Goal: Information Seeking & Learning: Learn about a topic

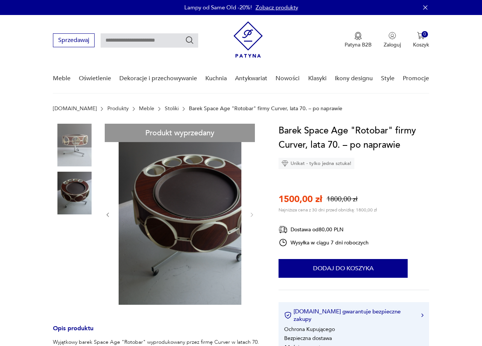
click at [186, 200] on img at bounding box center [191, 214] width 145 height 181
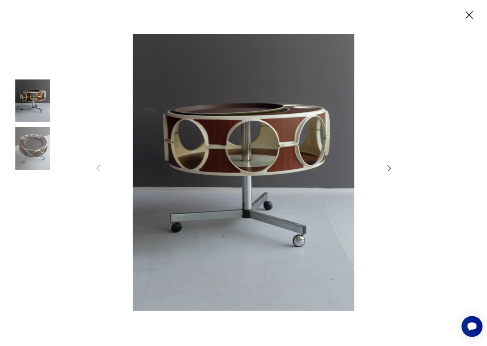
click at [474, 14] on icon "button" at bounding box center [469, 15] width 13 height 13
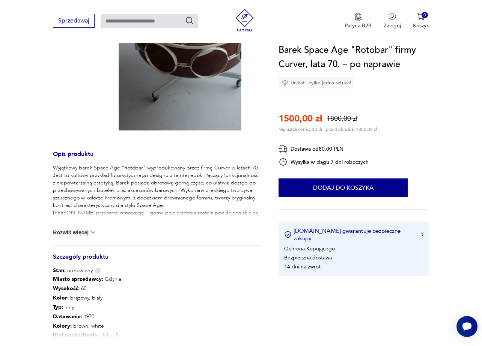
scroll to position [188, 0]
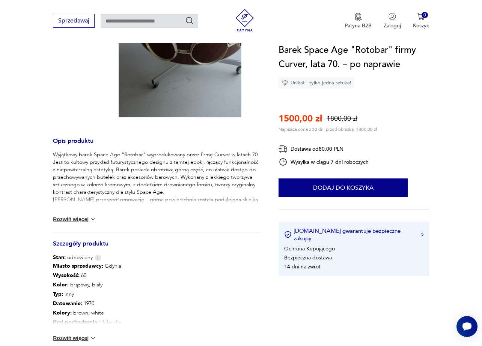
click at [82, 218] on button "Rozwiń więcej" at bounding box center [75, 220] width 44 height 8
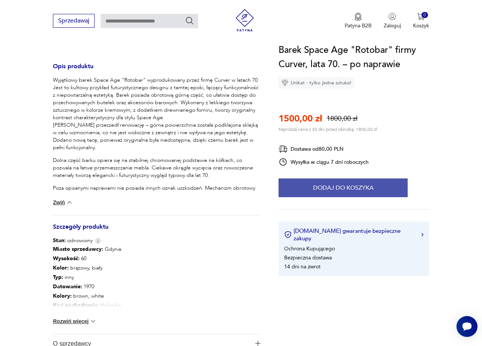
scroll to position [263, 0]
click at [335, 179] on button "Dodaj do koszyka" at bounding box center [342, 188] width 129 height 19
click at [337, 183] on button "Dodaj do koszyka" at bounding box center [342, 188] width 129 height 19
click at [356, 184] on button "Dodaj do koszyka" at bounding box center [342, 188] width 129 height 19
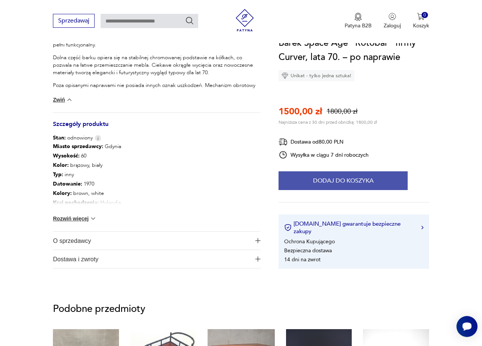
scroll to position [375, 0]
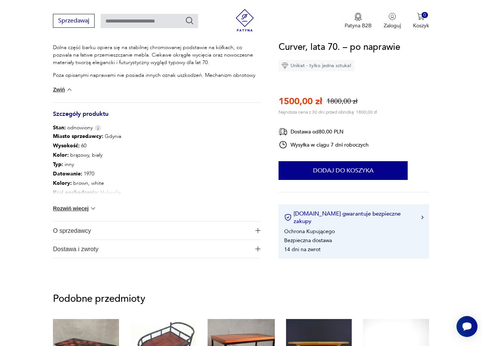
click at [87, 209] on button "Rozwiń więcej" at bounding box center [75, 209] width 44 height 8
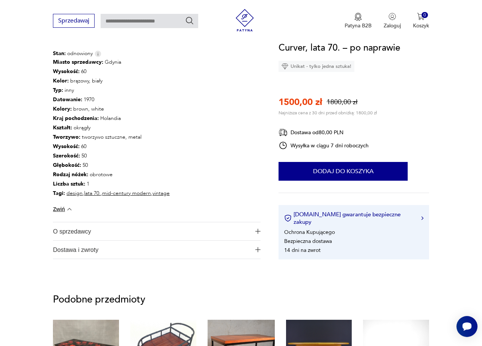
scroll to position [450, 0]
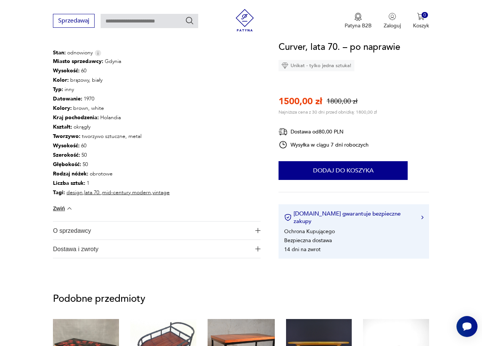
click at [143, 224] on span "O sprzedawcy" at bounding box center [151, 231] width 197 height 18
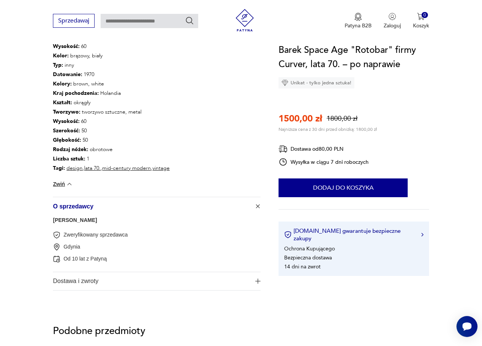
scroll to position [488, 0]
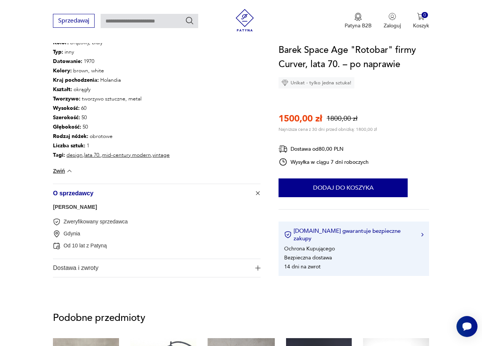
click at [72, 206] on link "[PERSON_NAME]" at bounding box center [75, 207] width 44 height 6
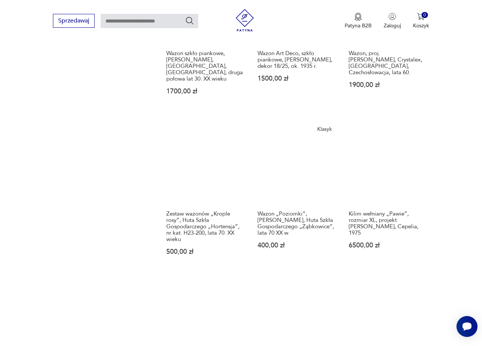
scroll to position [1017, 0]
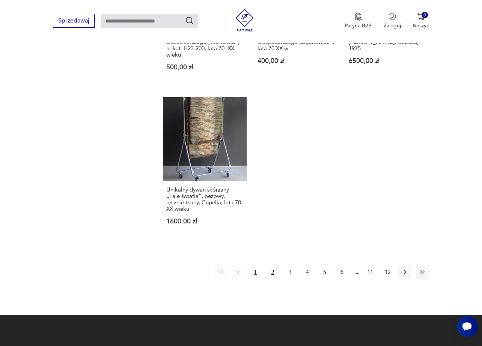
click at [267, 266] on button "2" at bounding box center [273, 273] width 14 height 14
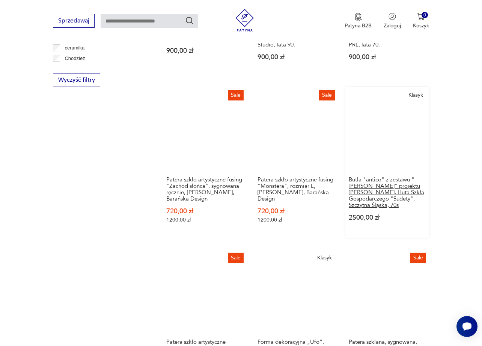
scroll to position [567, 0]
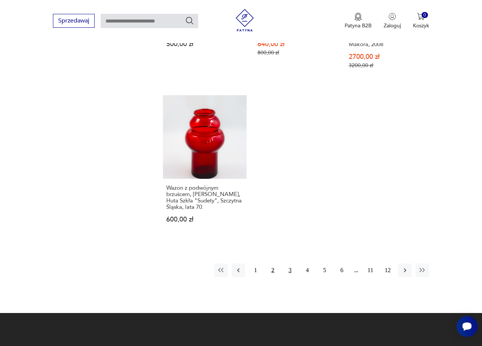
click at [290, 264] on button "3" at bounding box center [290, 271] width 14 height 14
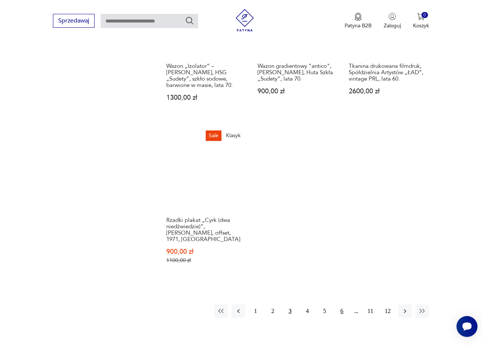
scroll to position [1054, 0]
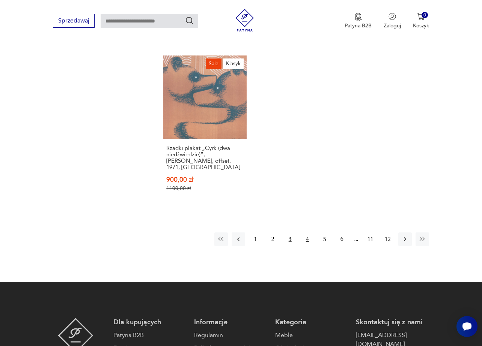
click at [305, 233] on button "4" at bounding box center [307, 240] width 14 height 14
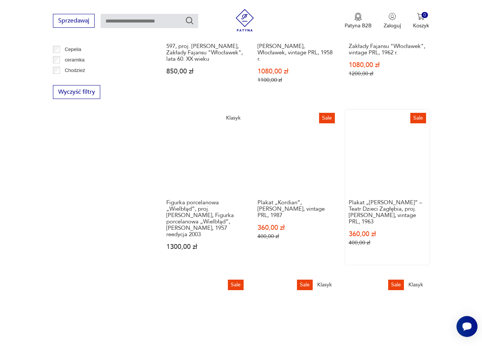
scroll to position [529, 0]
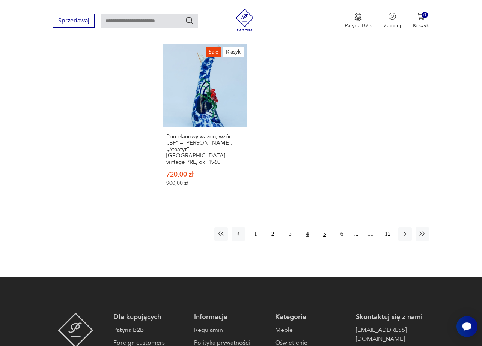
click at [321, 227] on button "5" at bounding box center [325, 234] width 14 height 14
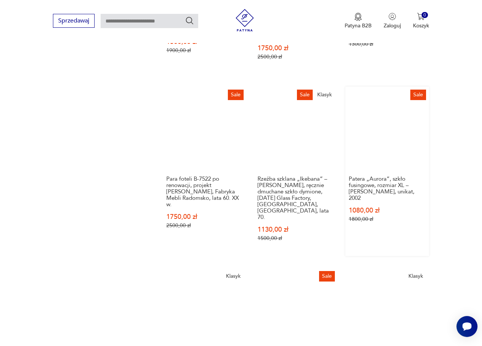
scroll to position [829, 0]
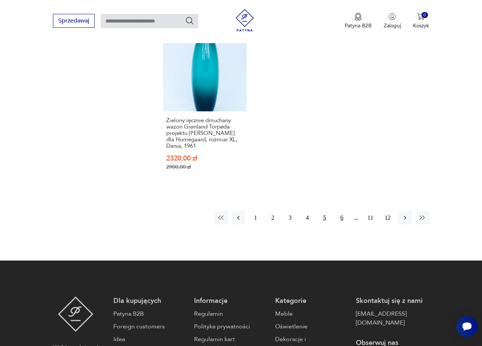
click at [339, 211] on button "6" at bounding box center [342, 218] width 14 height 14
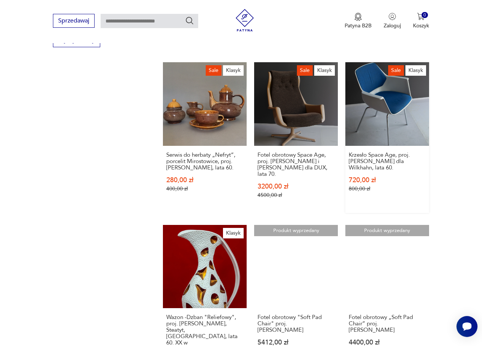
scroll to position [567, 0]
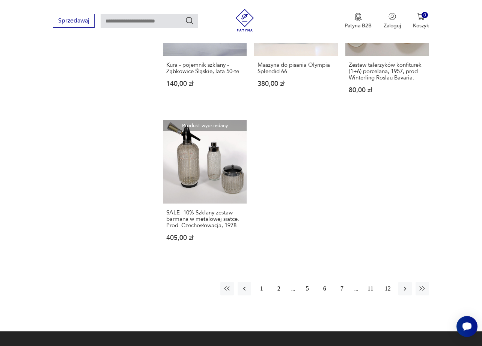
click at [338, 282] on button "7" at bounding box center [342, 289] width 14 height 14
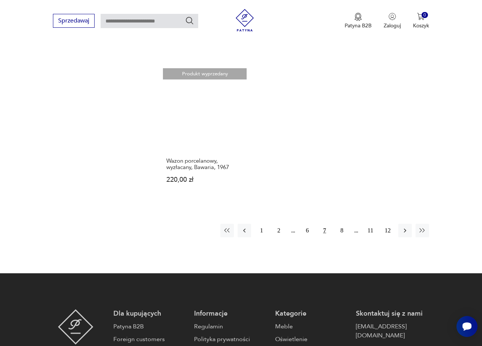
scroll to position [979, 0]
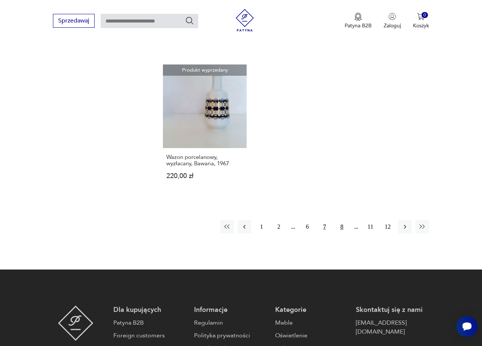
click at [345, 220] on button "8" at bounding box center [342, 227] width 14 height 14
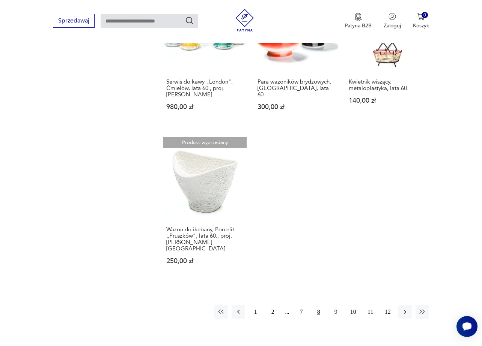
scroll to position [904, 0]
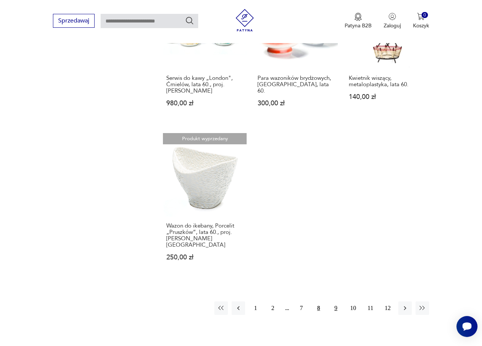
click at [341, 302] on button "9" at bounding box center [336, 309] width 14 height 14
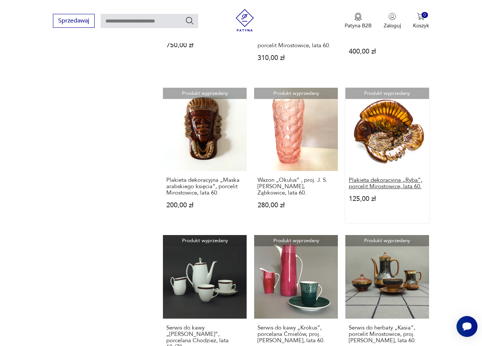
scroll to position [679, 0]
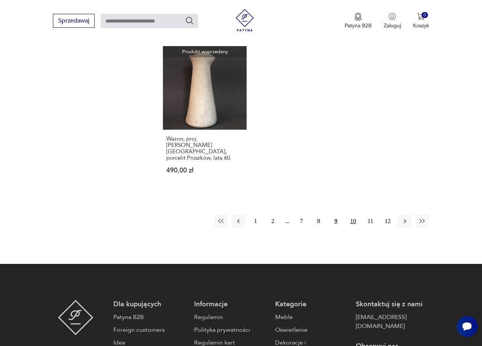
click at [346, 215] on button "10" at bounding box center [353, 222] width 14 height 14
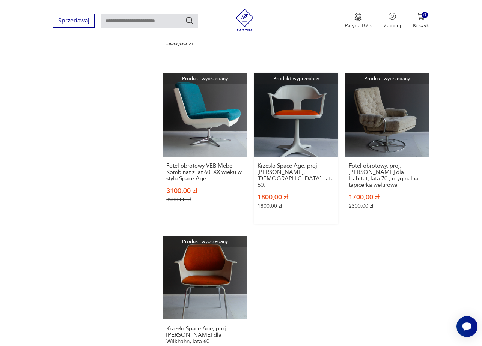
scroll to position [904, 0]
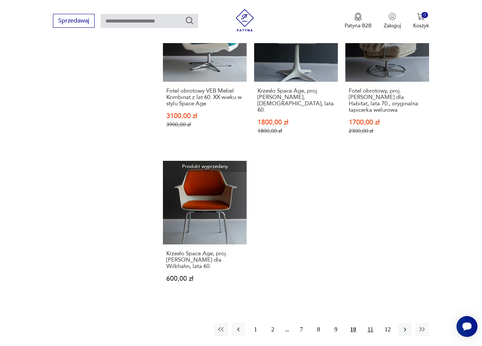
click at [368, 323] on button "11" at bounding box center [370, 330] width 14 height 14
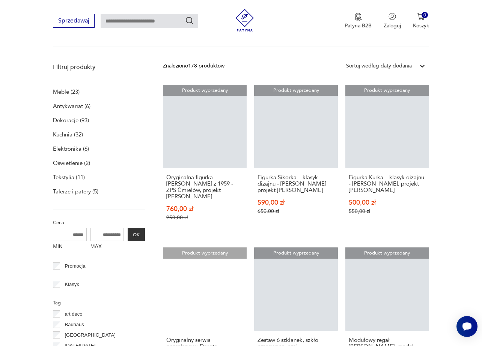
scroll to position [154, 0]
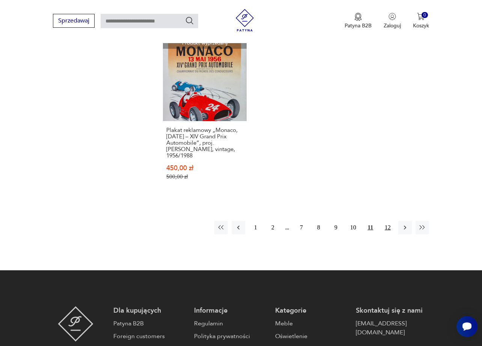
click at [390, 221] on button "12" at bounding box center [388, 228] width 14 height 14
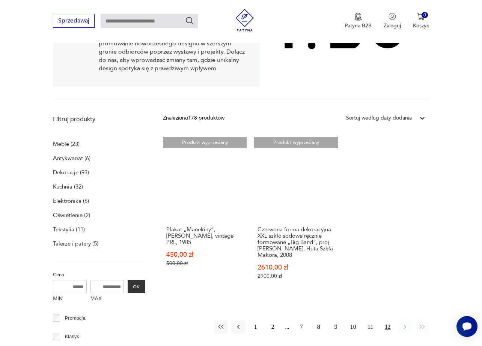
scroll to position [117, 0]
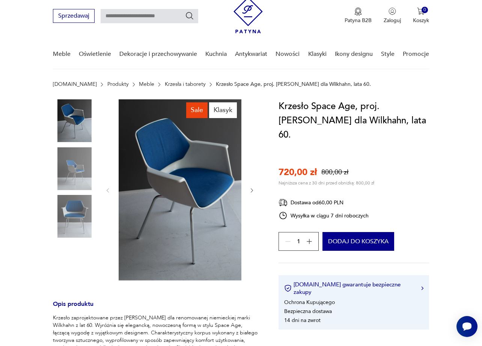
scroll to position [38, 0]
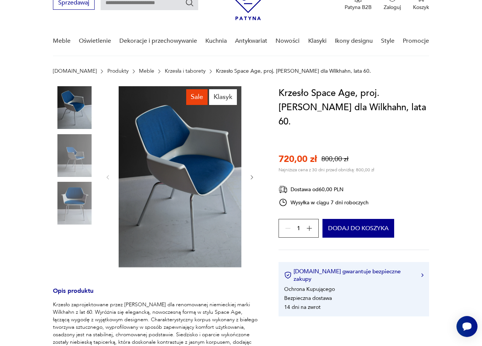
click at [71, 166] on img at bounding box center [74, 155] width 43 height 43
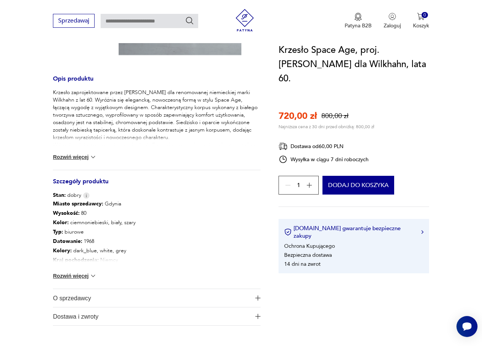
scroll to position [263, 0]
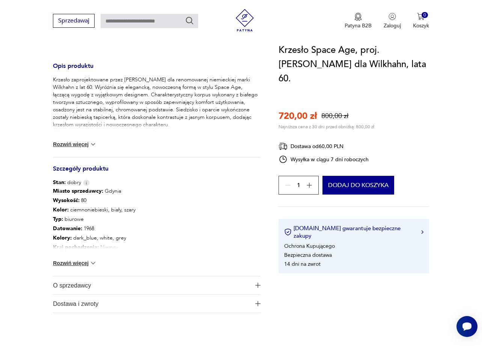
click at [94, 146] on img at bounding box center [93, 145] width 8 height 8
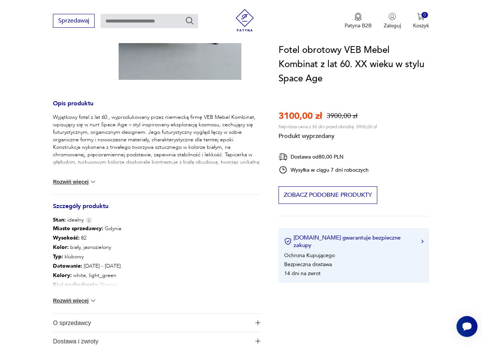
click at [85, 181] on button "Rozwiń więcej" at bounding box center [75, 182] width 44 height 8
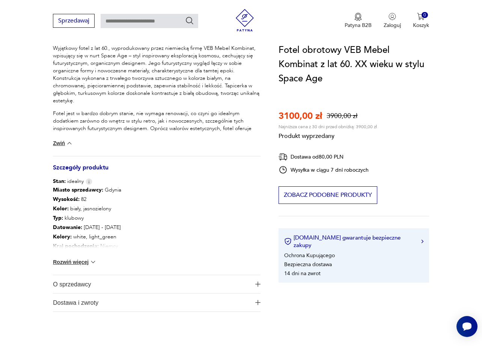
scroll to position [300, 0]
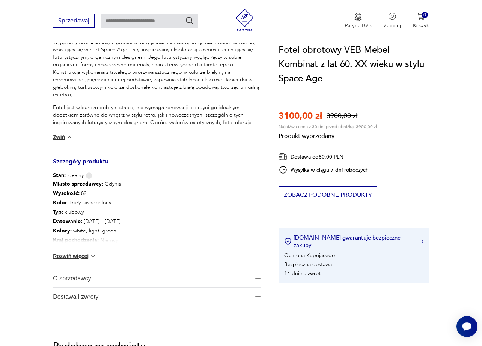
click at [101, 249] on div "Miasto sprzedawcy : Gdynia Wysokość : 82 Kolor: biały, jasnozielony Typ : klubo…" at bounding box center [156, 224] width 207 height 90
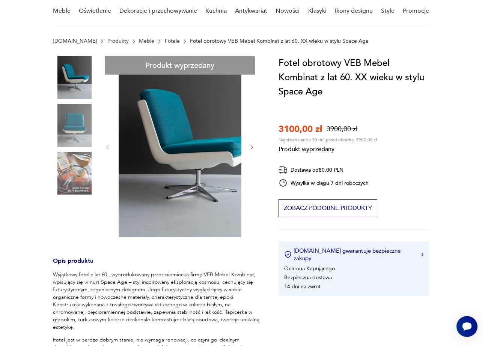
scroll to position [0, 0]
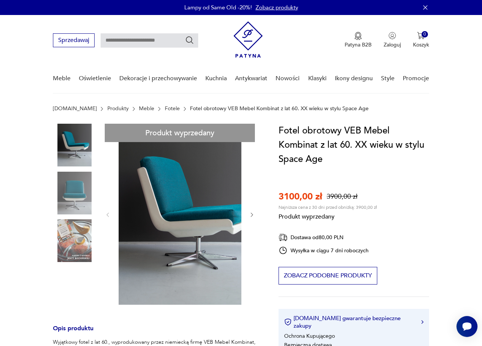
click at [149, 35] on input "text" at bounding box center [150, 40] width 98 height 14
type input "*********"
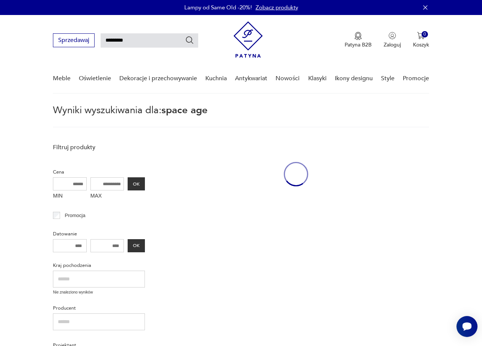
scroll to position [27, 0]
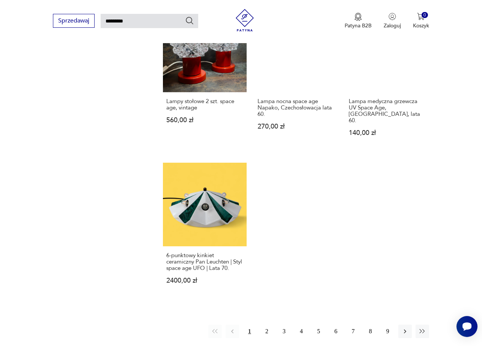
scroll to position [814, 0]
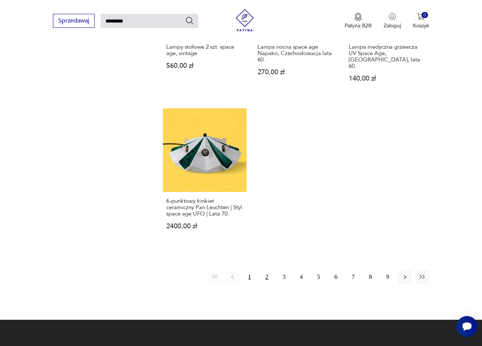
click at [270, 270] on button "2" at bounding box center [267, 277] width 14 height 14
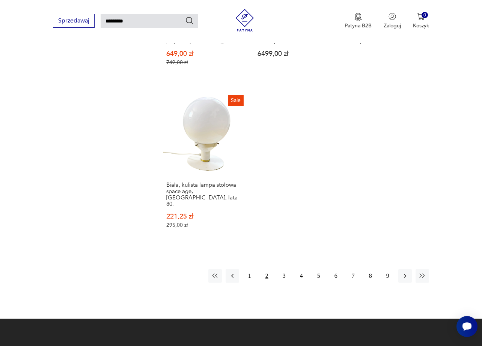
scroll to position [852, 0]
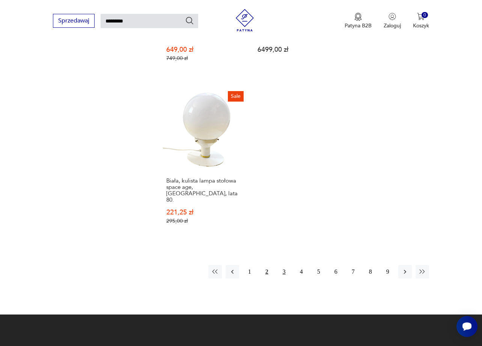
click at [287, 265] on button "3" at bounding box center [284, 272] width 14 height 14
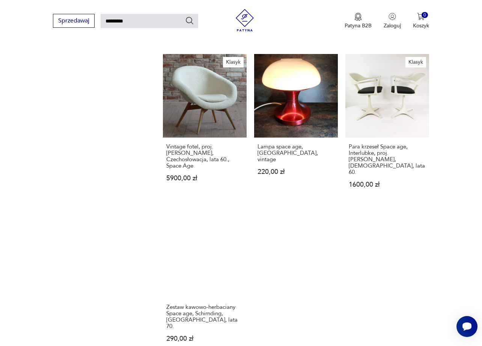
scroll to position [777, 0]
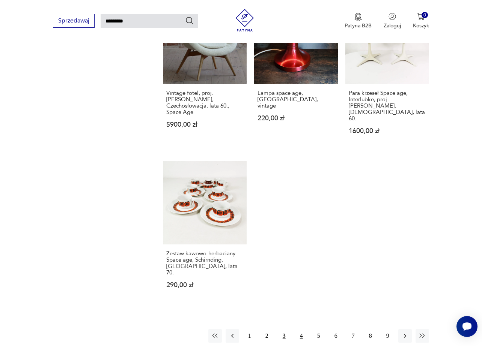
click at [298, 329] on button "4" at bounding box center [301, 336] width 14 height 14
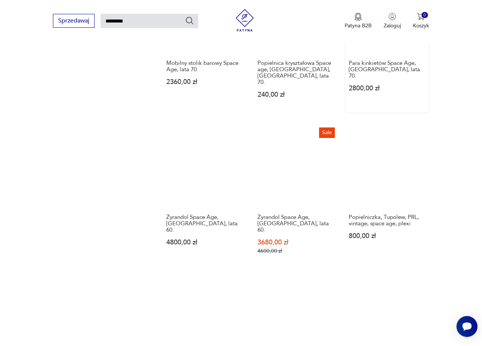
scroll to position [627, 0]
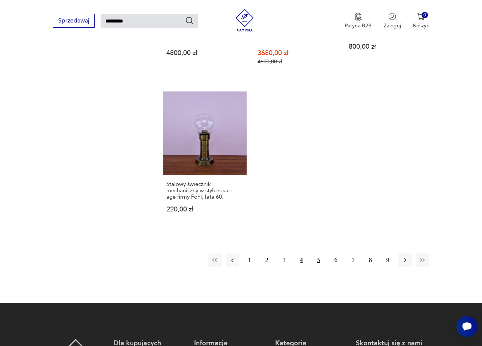
click at [323, 254] on button "5" at bounding box center [319, 261] width 14 height 14
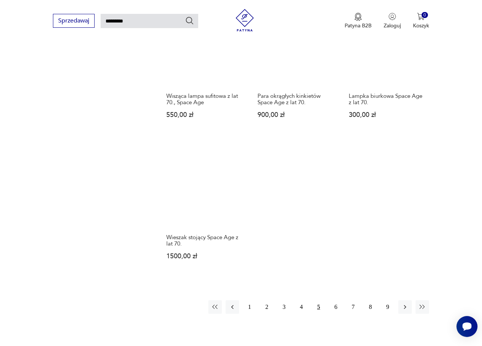
scroll to position [889, 0]
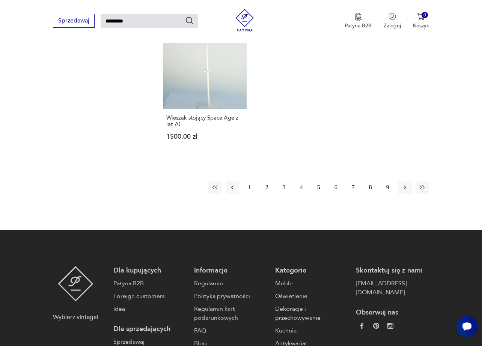
click at [338, 181] on button "6" at bounding box center [336, 188] width 14 height 14
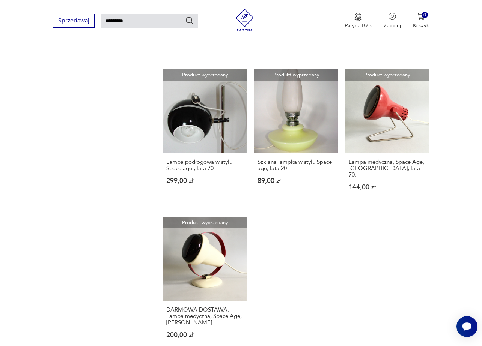
scroll to position [777, 0]
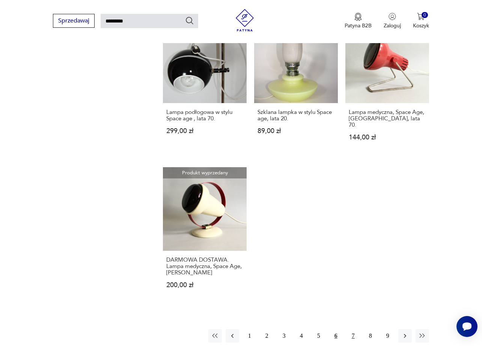
click at [355, 329] on button "7" at bounding box center [353, 336] width 14 height 14
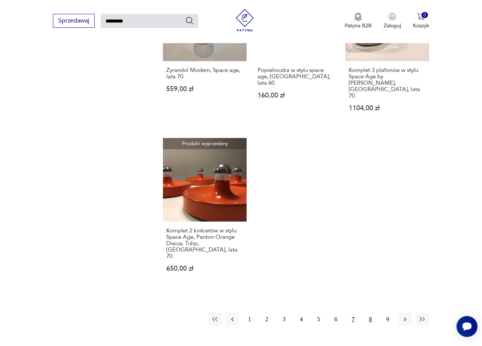
scroll to position [814, 0]
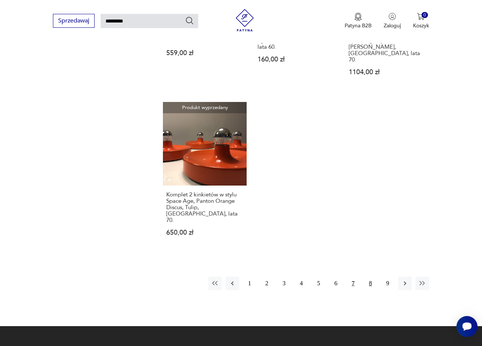
click at [368, 277] on button "8" at bounding box center [370, 284] width 14 height 14
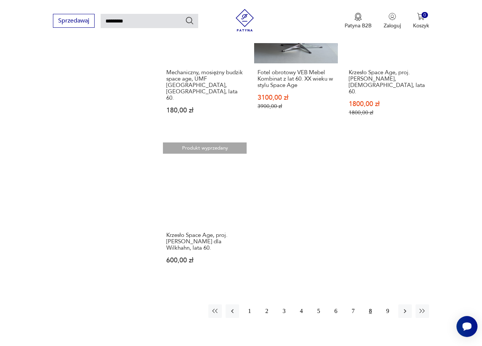
scroll to position [814, 0]
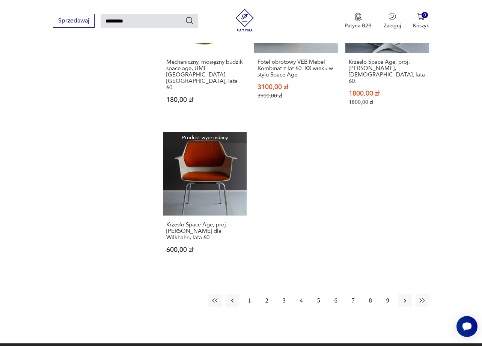
click at [391, 294] on button "9" at bounding box center [388, 301] width 14 height 14
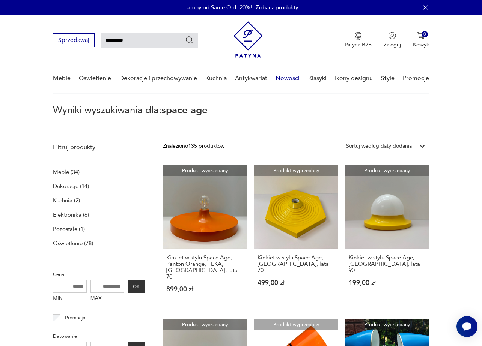
click at [285, 75] on link "Nowości" at bounding box center [287, 78] width 24 height 29
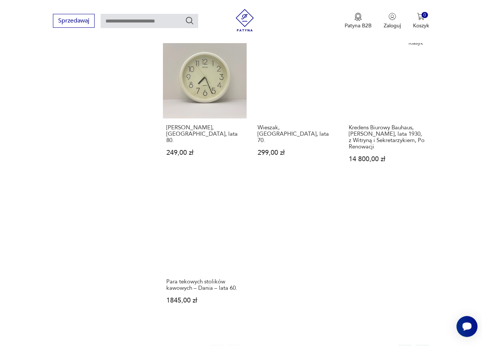
scroll to position [889, 0]
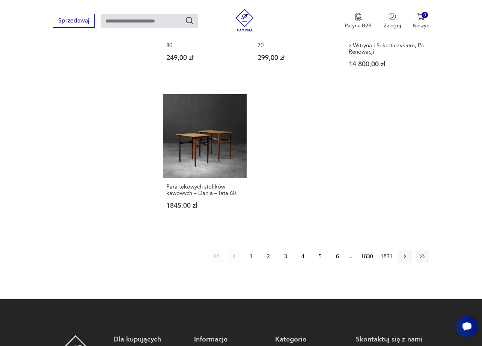
click at [266, 250] on button "2" at bounding box center [268, 257] width 14 height 14
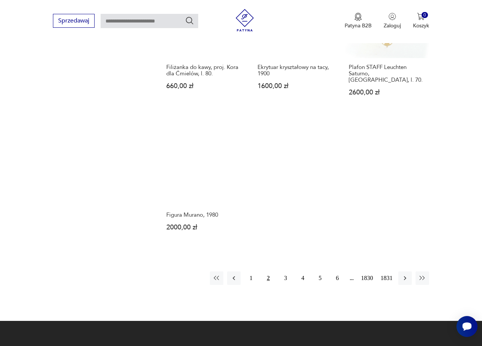
scroll to position [937, 0]
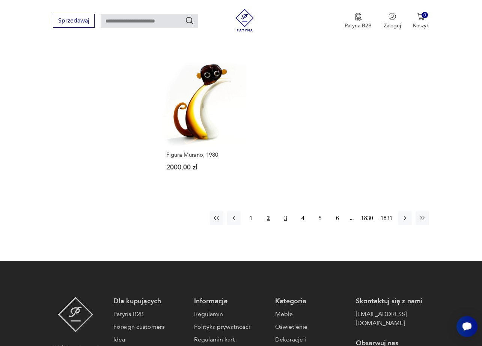
click at [281, 212] on button "3" at bounding box center [286, 219] width 14 height 14
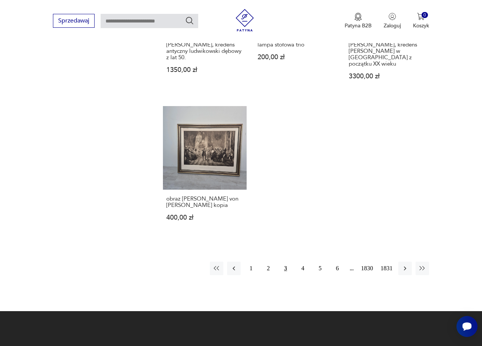
scroll to position [885, 0]
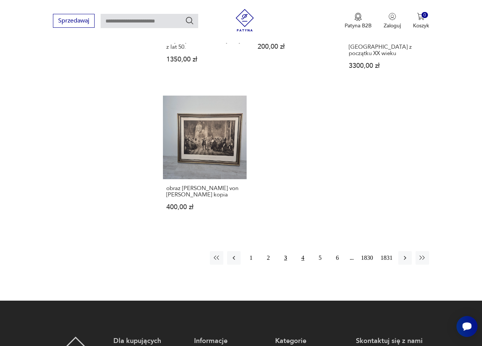
click at [304, 251] on button "4" at bounding box center [303, 258] width 14 height 14
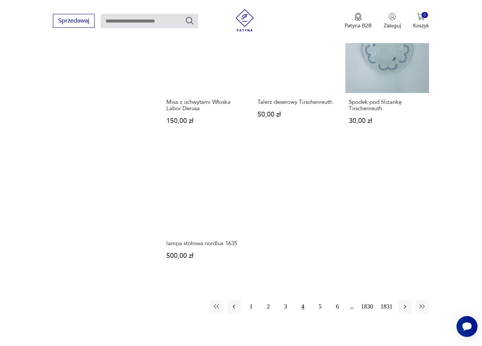
scroll to position [885, 0]
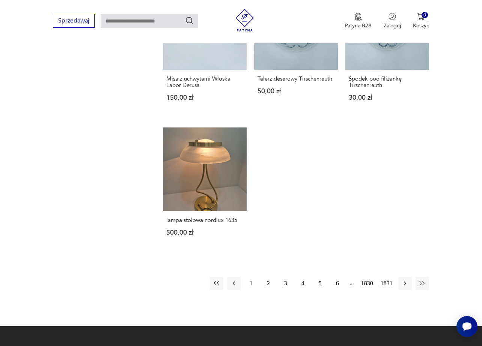
click at [316, 277] on button "5" at bounding box center [320, 284] width 14 height 14
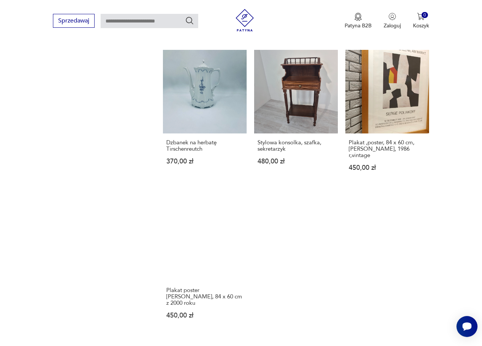
scroll to position [847, 0]
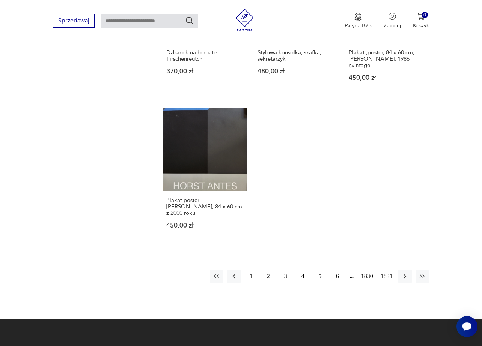
click at [338, 270] on button "6" at bounding box center [337, 277] width 14 height 14
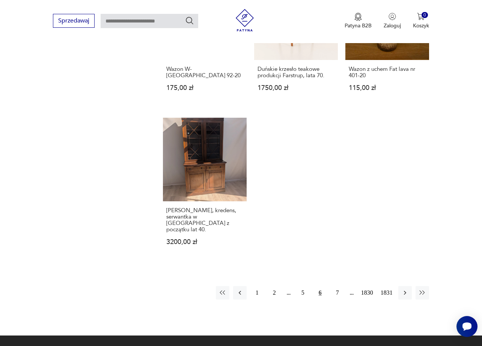
scroll to position [885, 0]
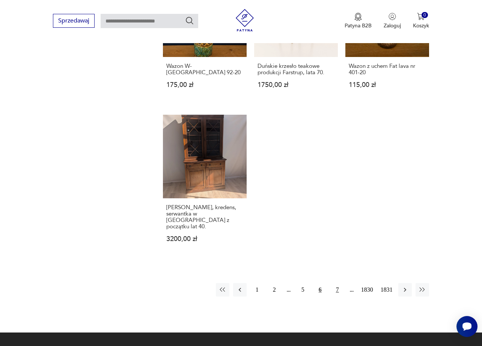
click at [339, 283] on button "7" at bounding box center [337, 290] width 14 height 14
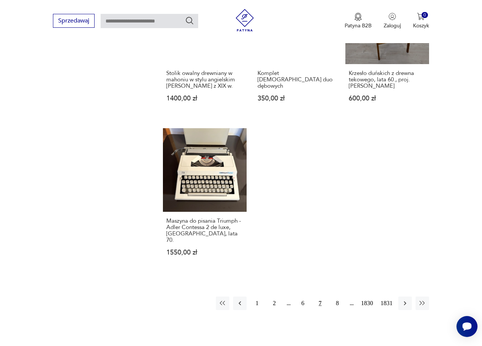
scroll to position [885, 0]
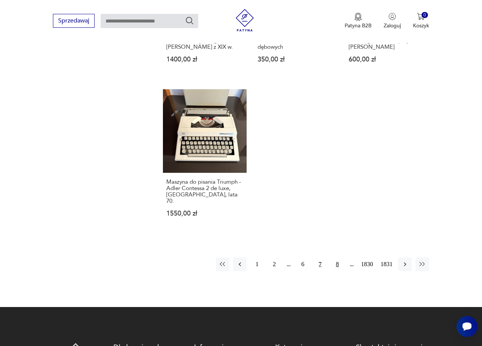
click at [333, 258] on button "8" at bounding box center [337, 265] width 14 height 14
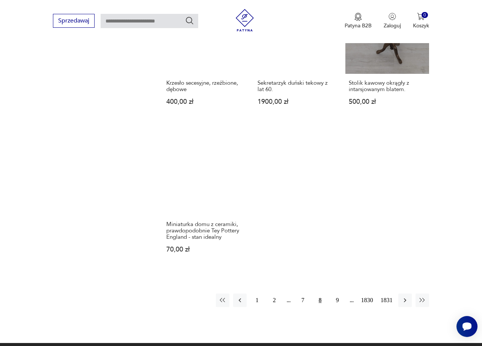
scroll to position [885, 0]
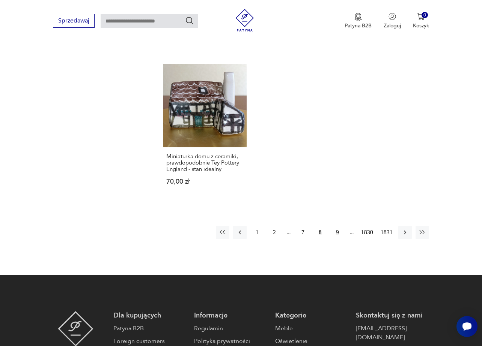
click at [342, 226] on button "9" at bounding box center [337, 233] width 14 height 14
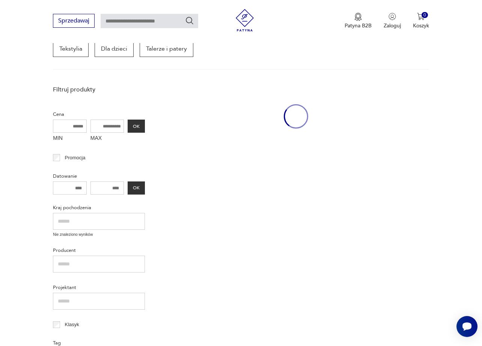
scroll to position [97, 0]
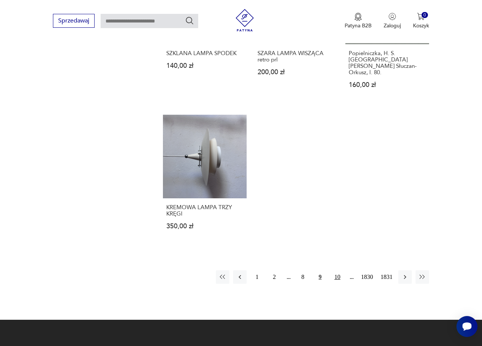
click at [341, 270] on button "10" at bounding box center [337, 277] width 14 height 14
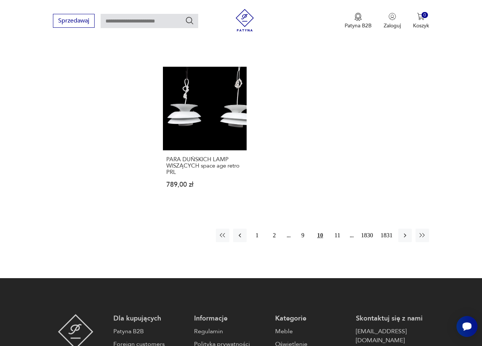
scroll to position [922, 0]
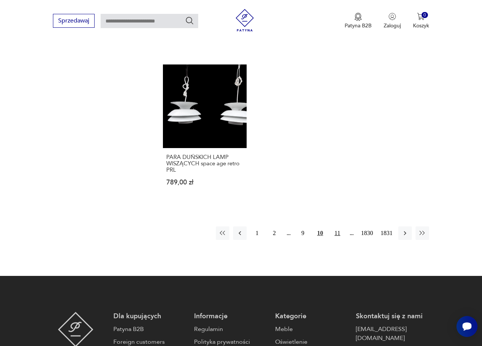
click at [335, 227] on button "11" at bounding box center [337, 234] width 14 height 14
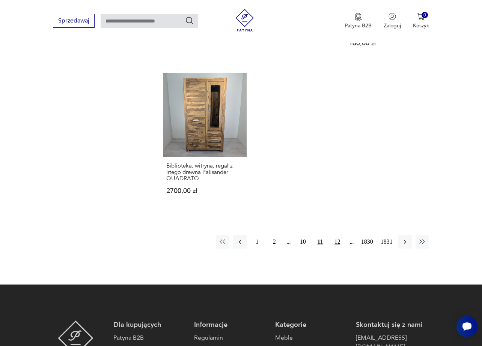
scroll to position [922, 0]
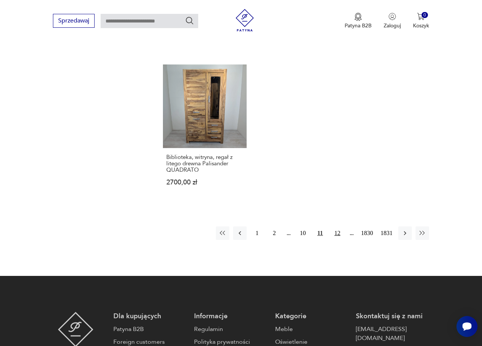
click at [336, 227] on button "12" at bounding box center [337, 234] width 14 height 14
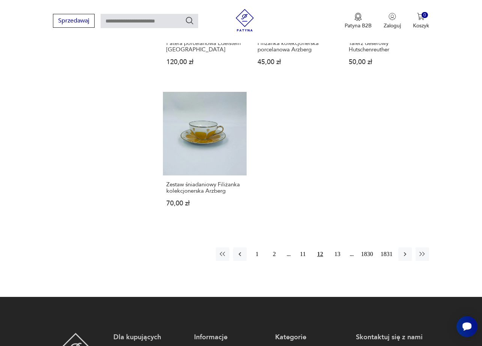
scroll to position [997, 0]
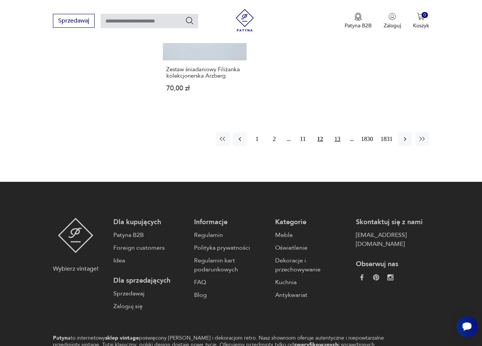
click at [342, 132] on button "13" at bounding box center [337, 139] width 14 height 14
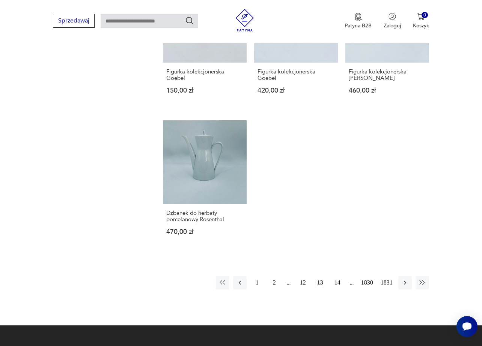
scroll to position [847, 0]
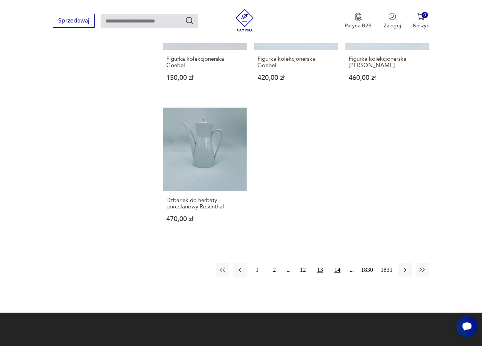
click at [336, 275] on button "14" at bounding box center [337, 270] width 14 height 14
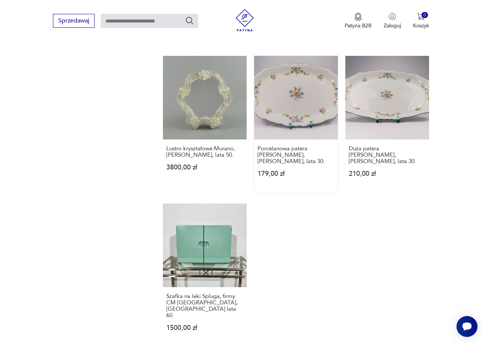
scroll to position [922, 0]
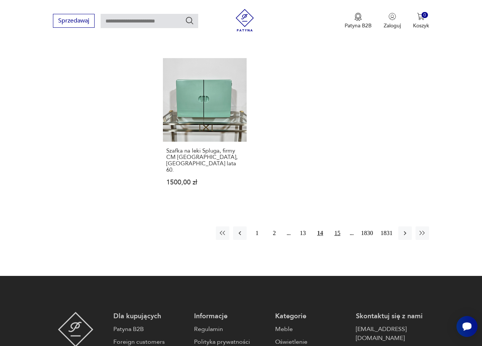
click at [340, 227] on button "15" at bounding box center [337, 234] width 14 height 14
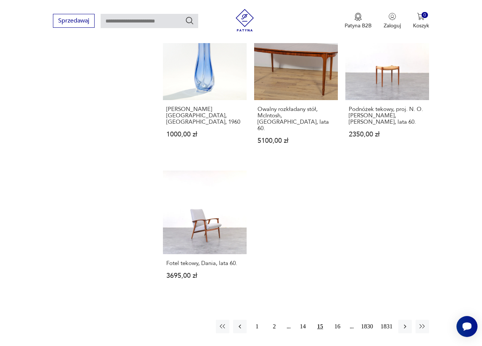
scroll to position [847, 0]
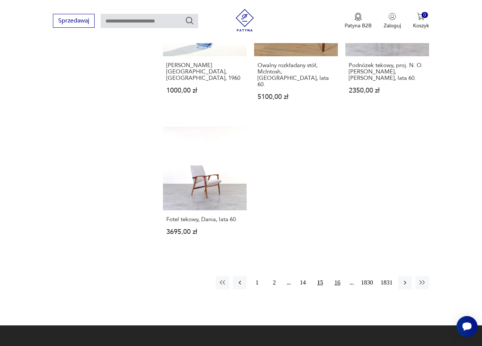
click at [335, 276] on button "16" at bounding box center [337, 283] width 14 height 14
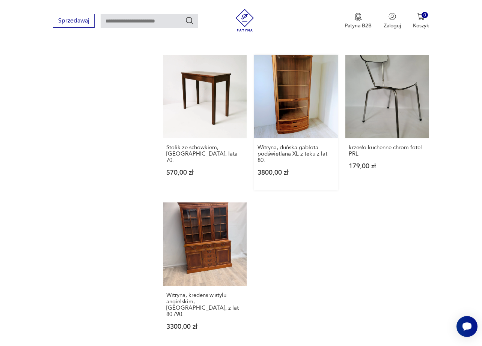
scroll to position [885, 0]
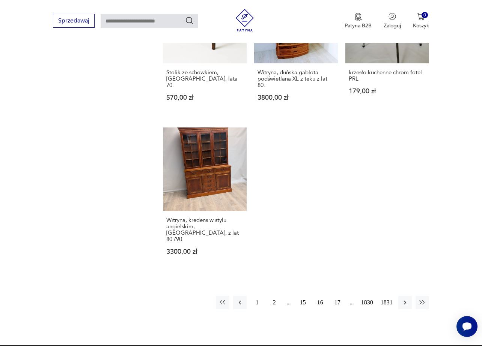
click at [335, 296] on button "17" at bounding box center [337, 303] width 14 height 14
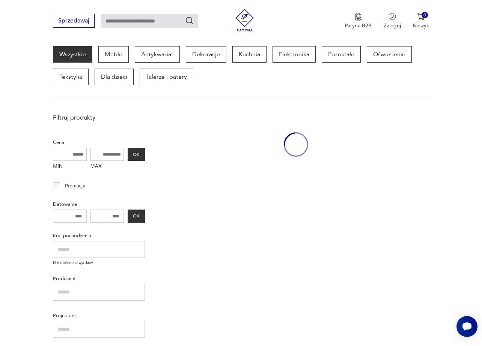
scroll to position [97, 0]
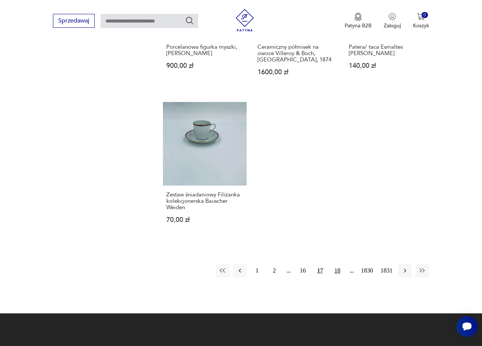
click at [339, 264] on button "18" at bounding box center [337, 271] width 14 height 14
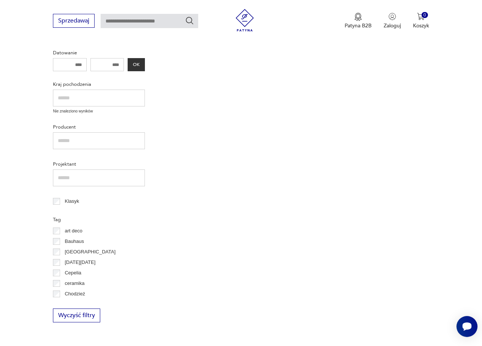
scroll to position [97, 0]
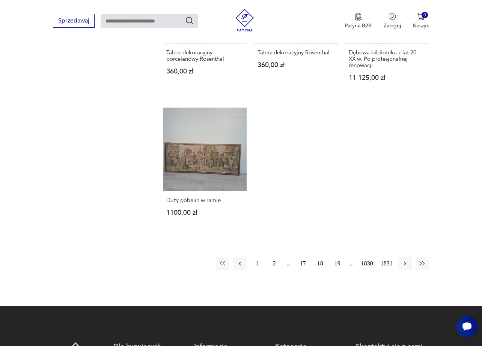
click at [335, 266] on button "19" at bounding box center [337, 264] width 14 height 14
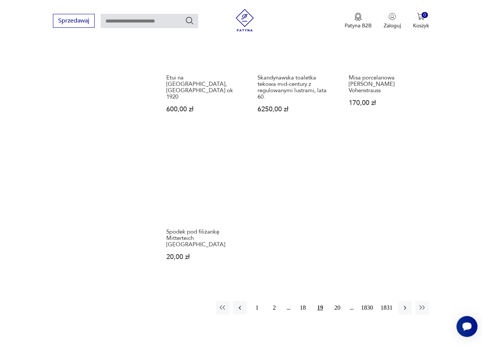
scroll to position [912, 0]
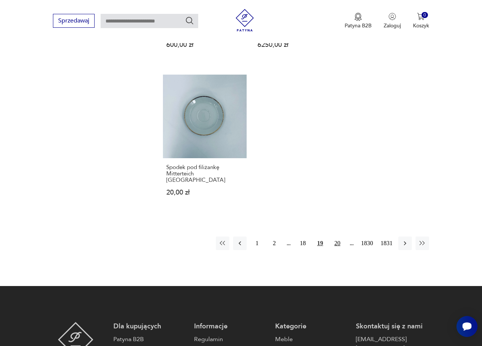
click at [339, 237] on button "20" at bounding box center [337, 244] width 14 height 14
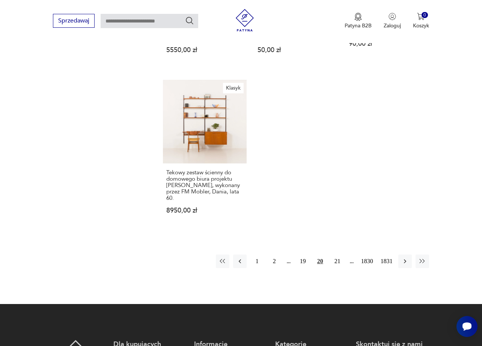
scroll to position [960, 0]
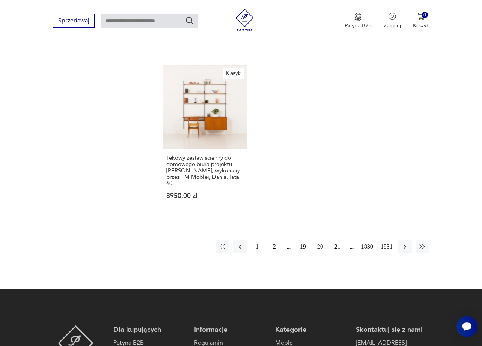
click at [333, 240] on button "21" at bounding box center [337, 247] width 14 height 14
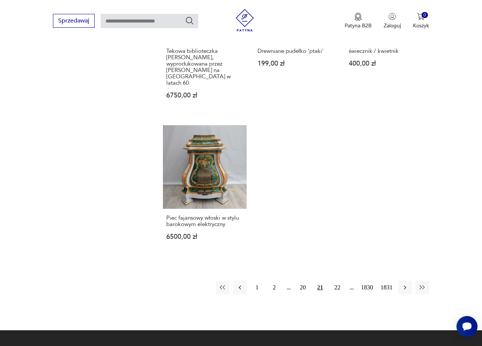
scroll to position [885, 0]
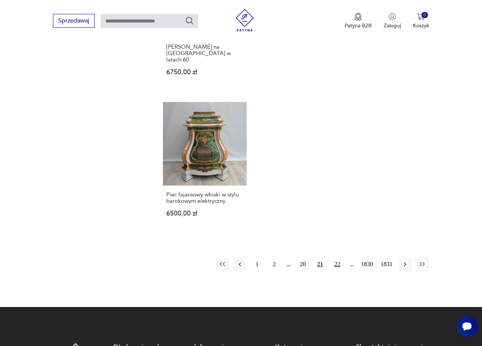
click at [334, 258] on button "22" at bounding box center [337, 265] width 14 height 14
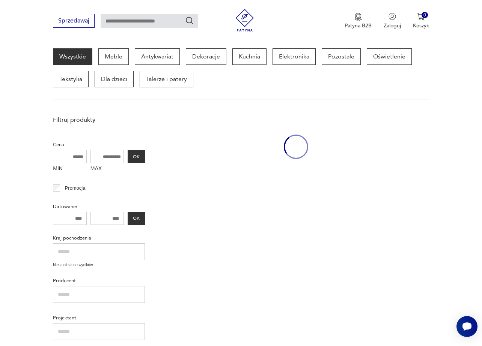
scroll to position [97, 0]
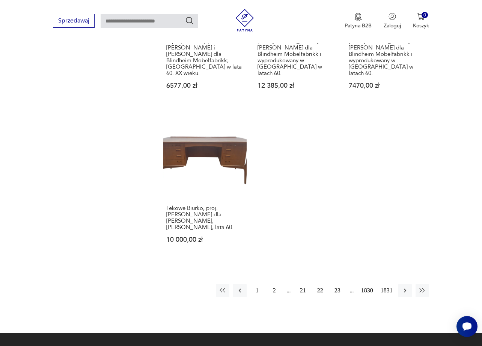
click at [342, 284] on button "23" at bounding box center [337, 291] width 14 height 14
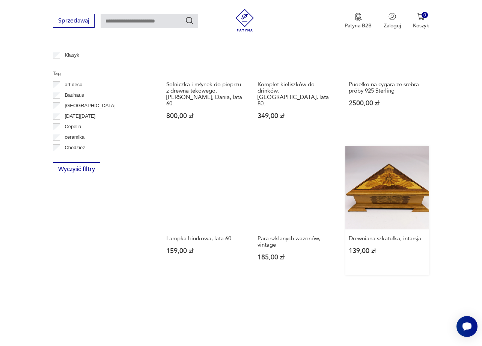
scroll to position [435, 0]
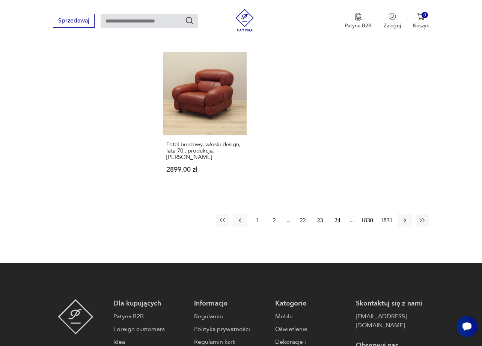
click at [338, 214] on button "24" at bounding box center [337, 221] width 14 height 14
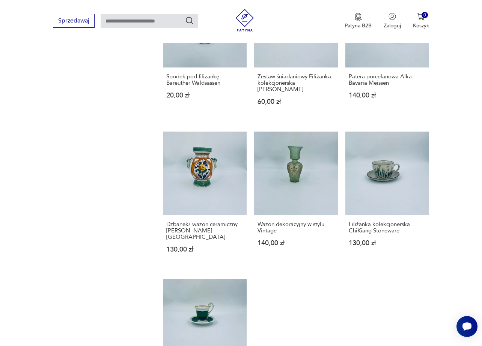
scroll to position [847, 0]
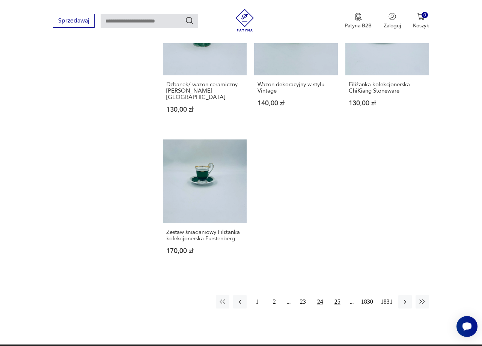
click at [333, 295] on button "25" at bounding box center [337, 302] width 14 height 14
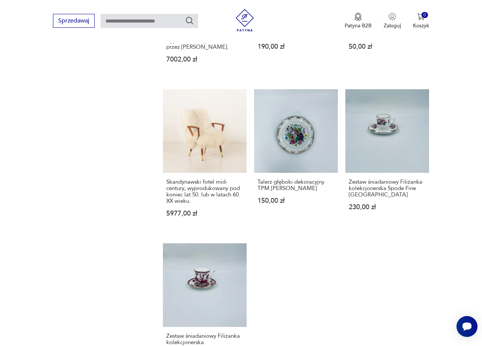
scroll to position [847, 0]
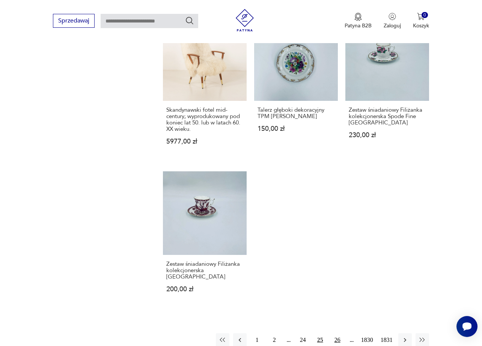
click at [338, 333] on button "26" at bounding box center [337, 340] width 14 height 14
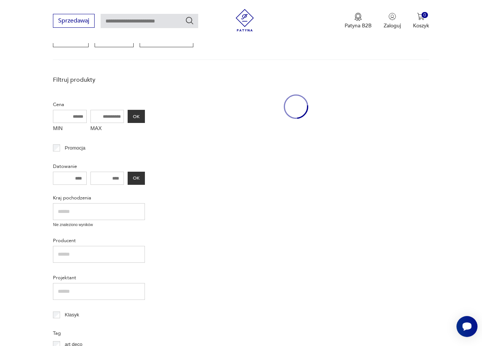
scroll to position [97, 0]
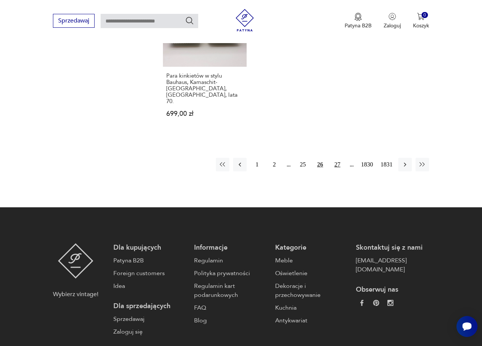
click at [333, 158] on button "27" at bounding box center [337, 165] width 14 height 14
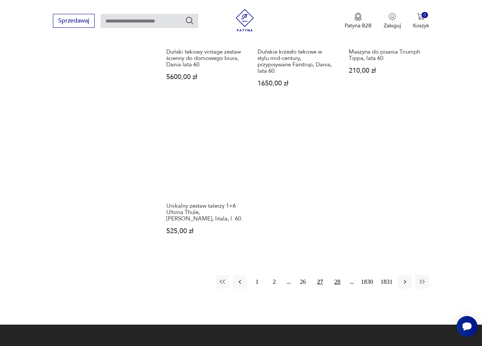
scroll to position [885, 0]
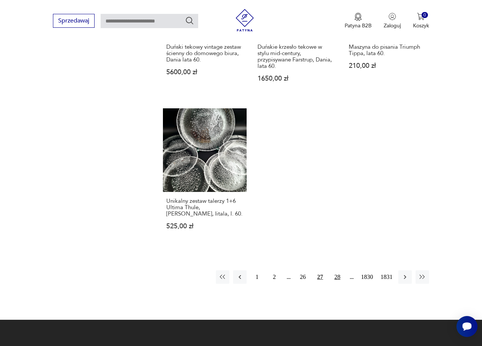
click at [332, 270] on button "28" at bounding box center [337, 277] width 14 height 14
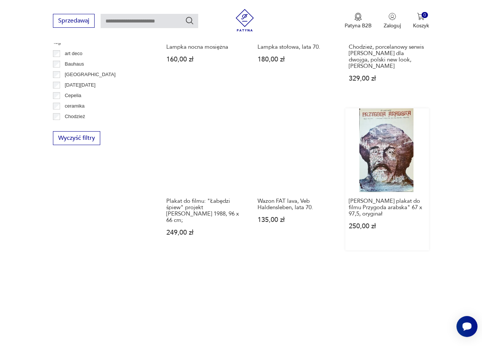
scroll to position [435, 0]
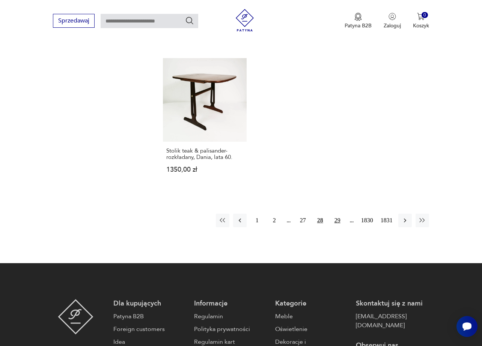
click at [342, 214] on button "29" at bounding box center [337, 221] width 14 height 14
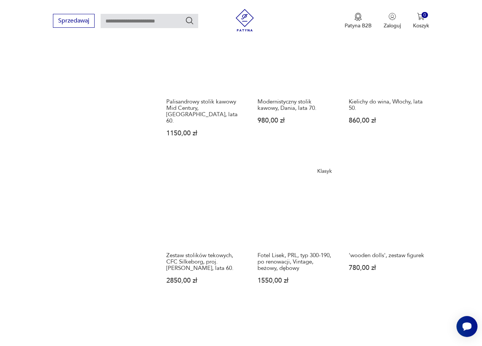
scroll to position [547, 0]
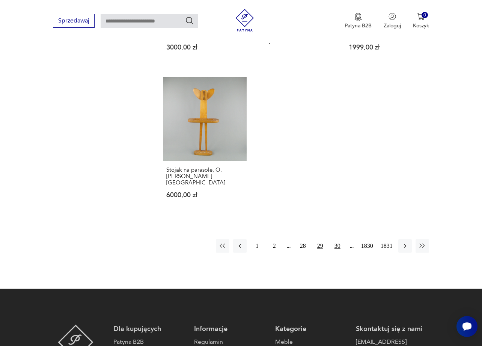
click at [335, 239] on button "30" at bounding box center [337, 246] width 14 height 14
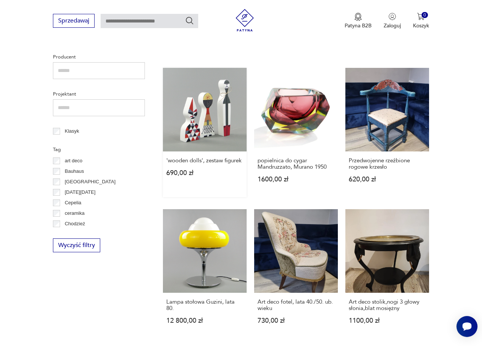
scroll to position [322, 0]
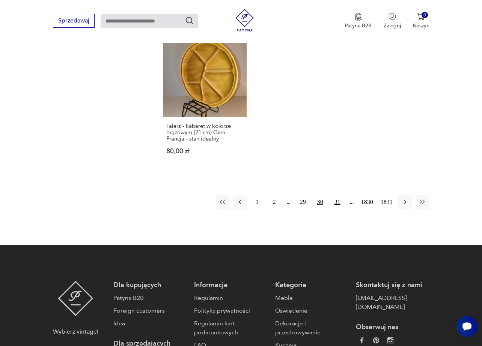
click at [338, 195] on button "31" at bounding box center [337, 202] width 14 height 14
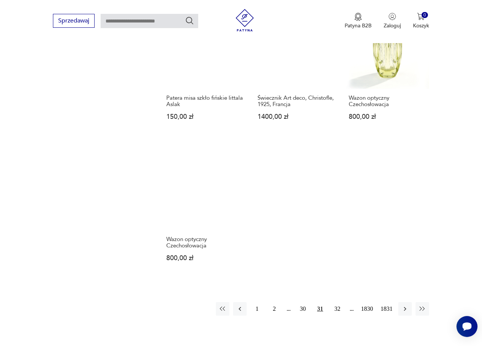
scroll to position [847, 0]
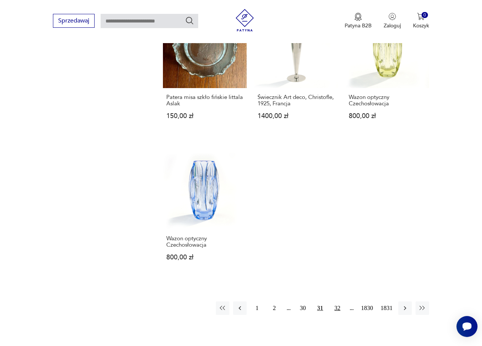
click at [340, 302] on button "32" at bounding box center [337, 309] width 14 height 14
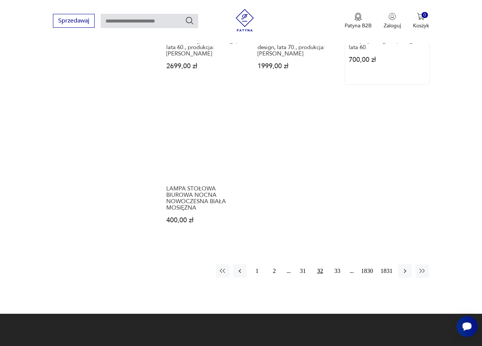
scroll to position [885, 0]
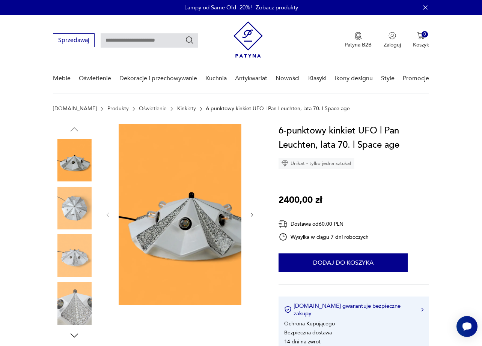
click at [78, 249] on img at bounding box center [74, 255] width 43 height 43
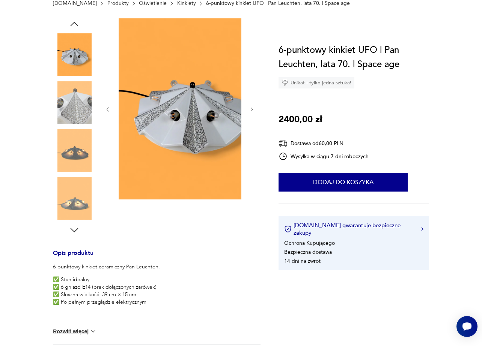
scroll to position [113, 0]
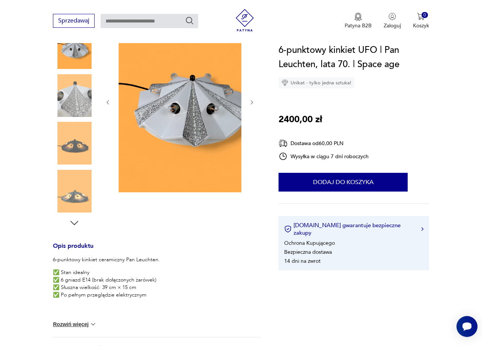
click at [81, 199] on img at bounding box center [74, 191] width 43 height 43
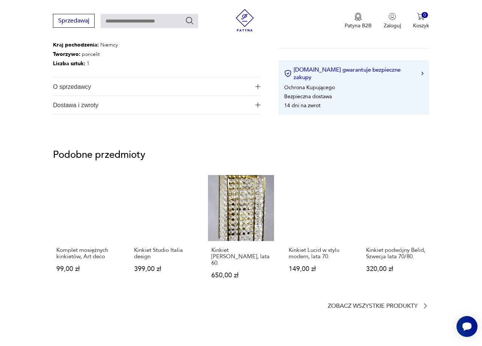
scroll to position [450, 0]
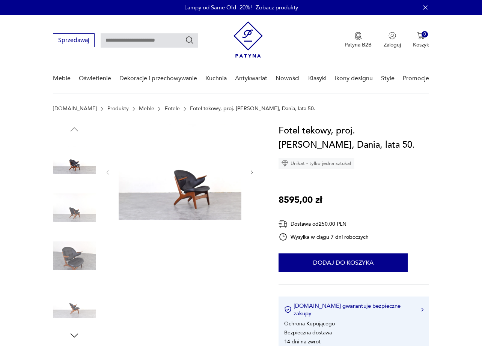
click at [173, 191] on img at bounding box center [191, 172] width 145 height 96
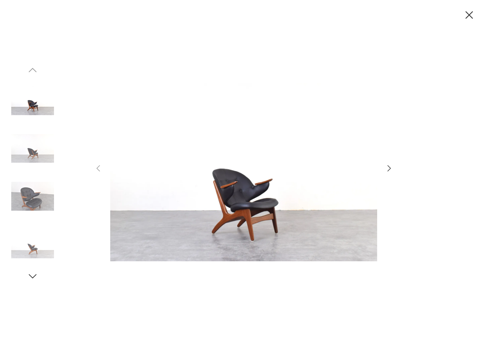
click at [31, 197] on img at bounding box center [32, 196] width 43 height 43
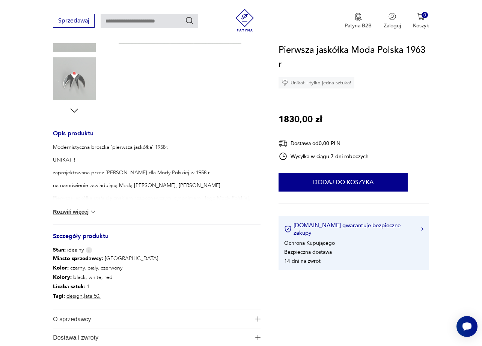
click at [77, 208] on button "Rozwiń więcej" at bounding box center [75, 212] width 44 height 8
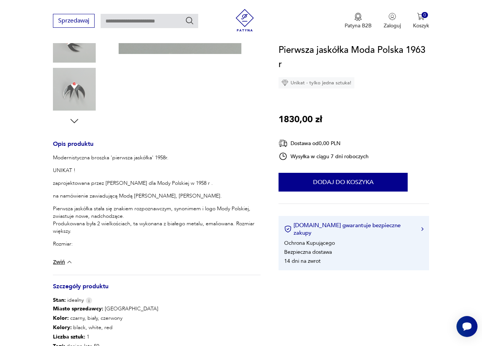
scroll to position [38, 0]
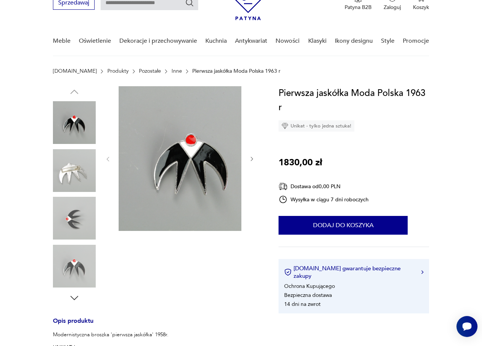
click at [75, 171] on img at bounding box center [74, 170] width 43 height 43
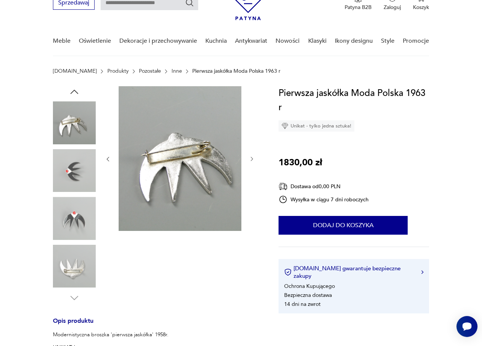
click at [77, 185] on img at bounding box center [74, 170] width 43 height 43
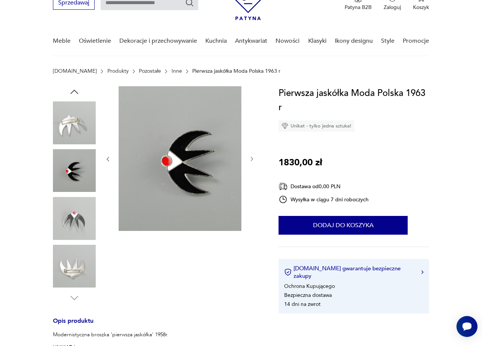
click at [77, 213] on img at bounding box center [74, 218] width 43 height 43
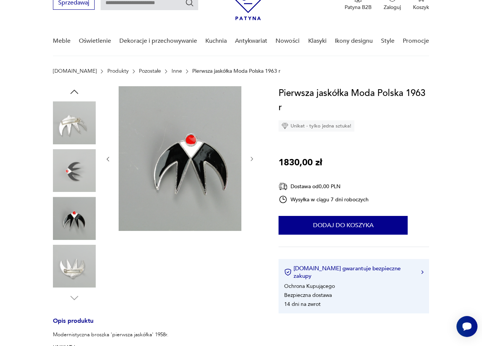
click at [74, 250] on img at bounding box center [74, 266] width 43 height 43
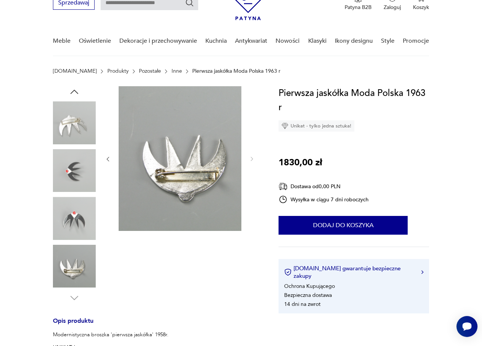
click at [72, 119] on img at bounding box center [74, 122] width 43 height 43
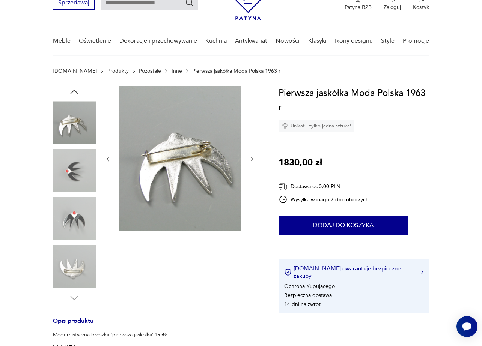
click at [205, 314] on div "Opis produktu Modernistyczna broszka 'pierwsza jaskółka' 1958r. UNIKAT ! zaproj…" at bounding box center [156, 330] width 207 height 488
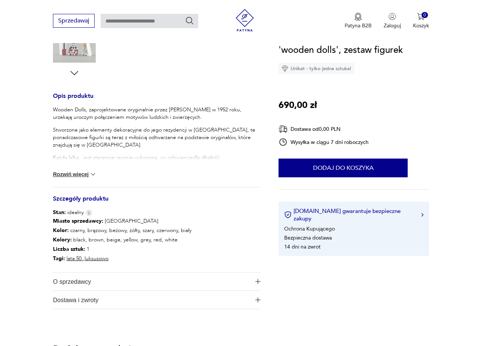
click at [86, 174] on button "Rozwiń więcej" at bounding box center [75, 175] width 44 height 8
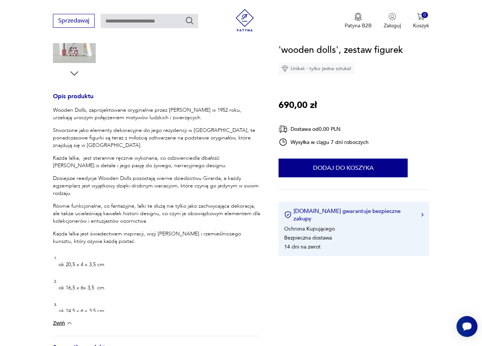
scroll to position [263, 0]
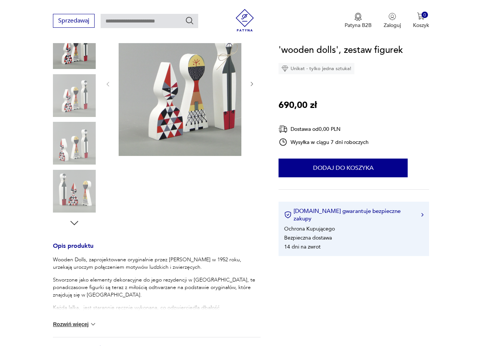
click at [75, 229] on div "Opis produktu Wooden Dolls, zaprojektowane oryginalnie przez [PERSON_NAME] w 19…" at bounding box center [156, 235] width 207 height 448
click at [75, 226] on icon "button" at bounding box center [74, 223] width 11 height 11
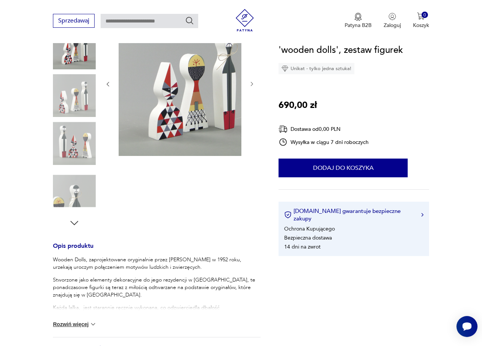
click at [75, 226] on icon "button" at bounding box center [74, 223] width 11 height 11
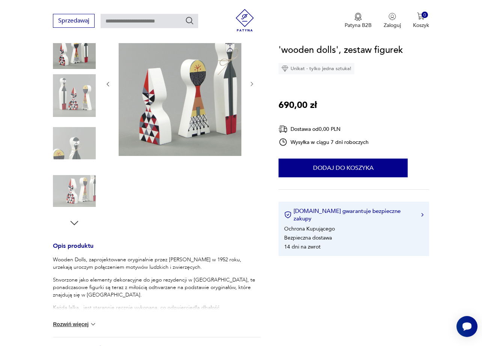
click at [75, 226] on icon "button" at bounding box center [74, 223] width 11 height 11
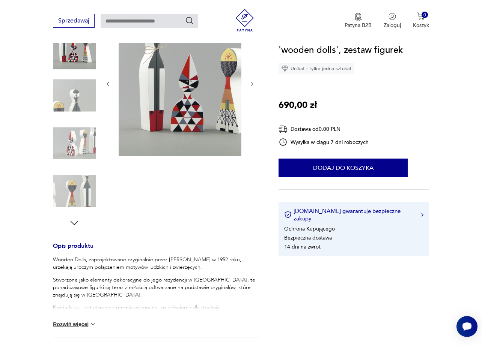
click at [75, 226] on icon "button" at bounding box center [74, 223] width 11 height 11
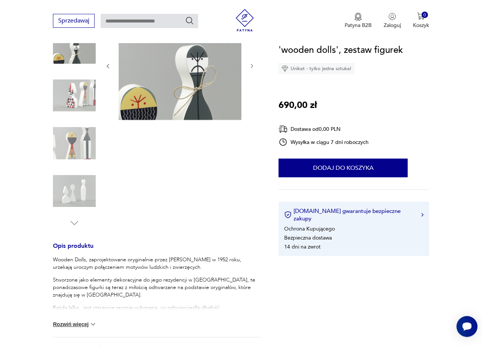
click at [76, 198] on img at bounding box center [74, 191] width 43 height 43
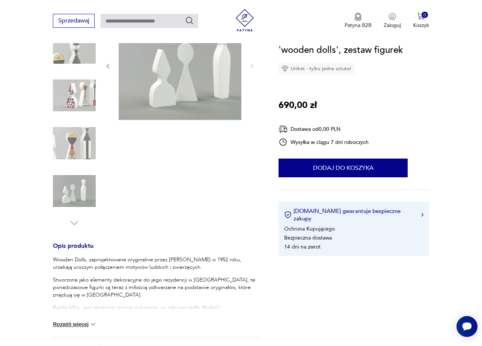
scroll to position [38, 0]
